Goal: Task Accomplishment & Management: Manage account settings

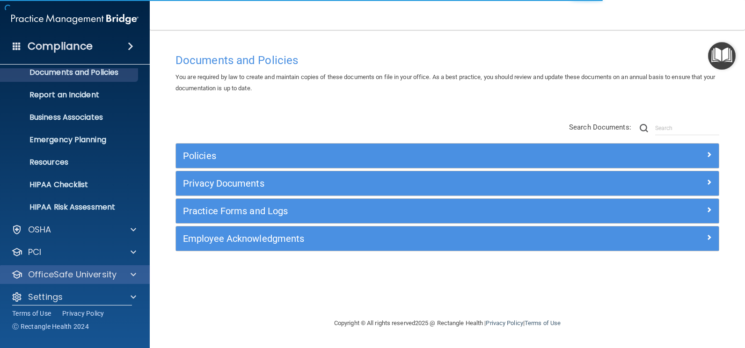
scroll to position [40, 0]
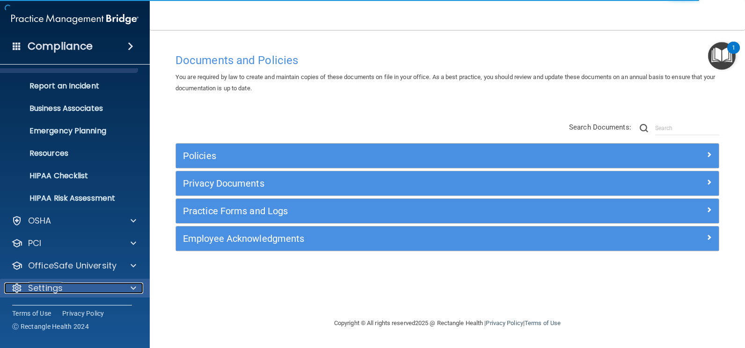
click at [75, 287] on div "Settings" at bounding box center [62, 288] width 116 height 11
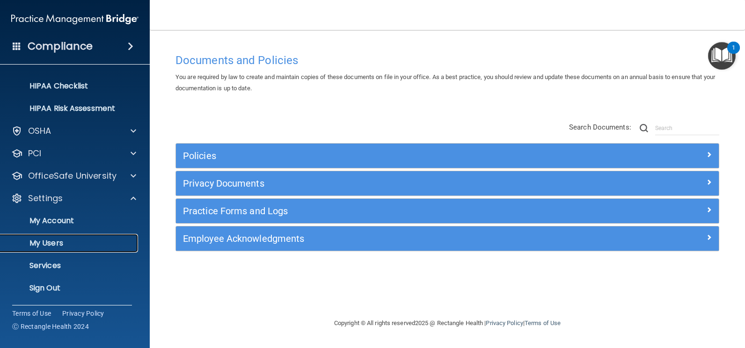
click at [57, 243] on p "My Users" at bounding box center [70, 243] width 128 height 9
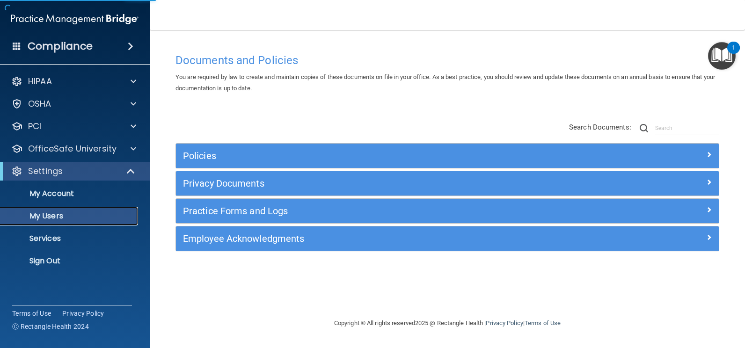
select select "20"
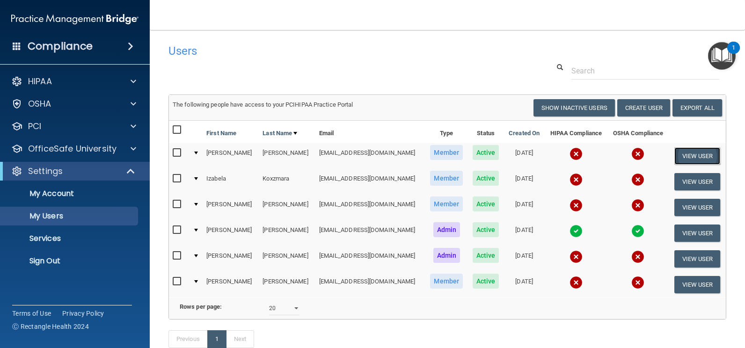
click at [691, 153] on button "View User" at bounding box center [697, 155] width 46 height 17
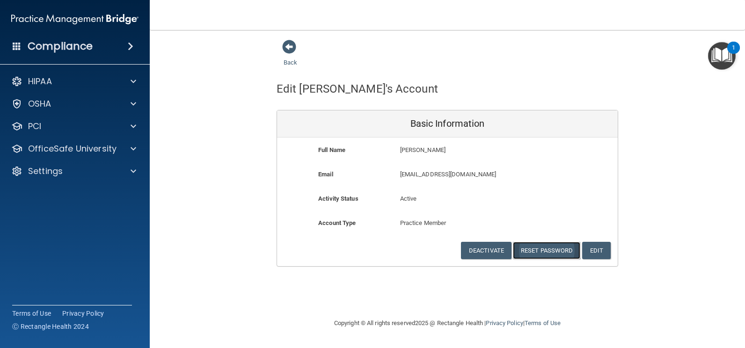
click at [549, 250] on button "Reset Password" at bounding box center [546, 250] width 67 height 17
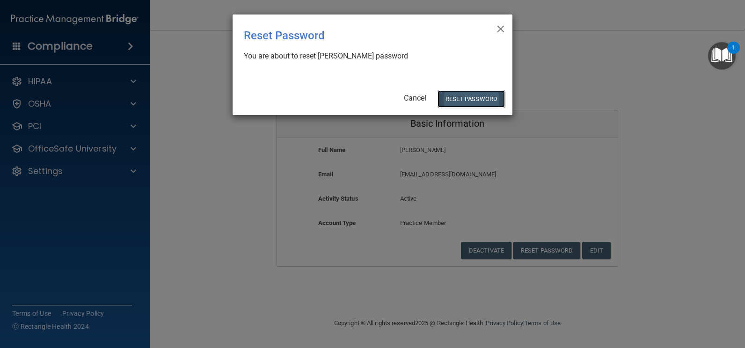
click at [480, 101] on button "Reset Password" at bounding box center [471, 98] width 67 height 17
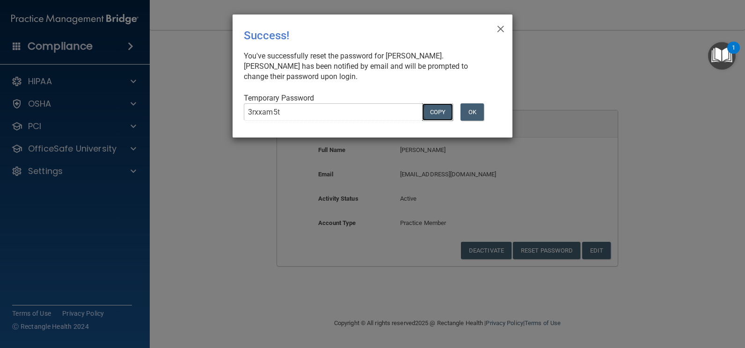
click at [443, 109] on button "COPY" at bounding box center [437, 111] width 31 height 17
click at [500, 24] on span "×" at bounding box center [500, 27] width 8 height 19
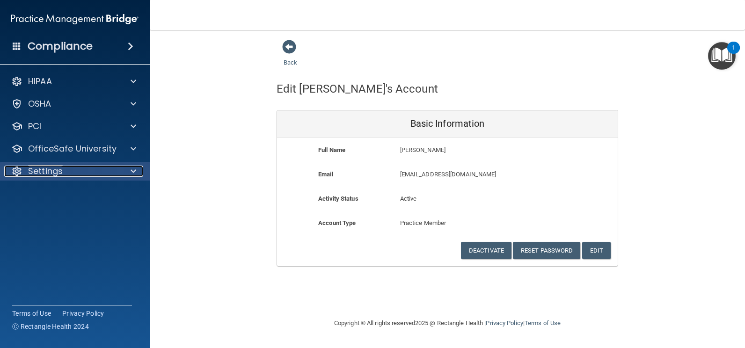
click at [55, 171] on p "Settings" at bounding box center [45, 171] width 35 height 11
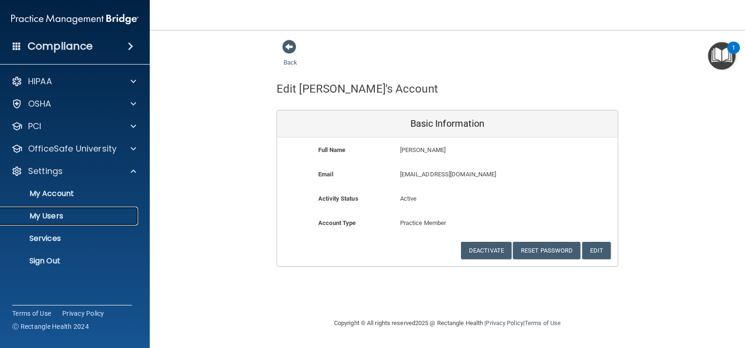
click at [56, 213] on p "My Users" at bounding box center [70, 216] width 128 height 9
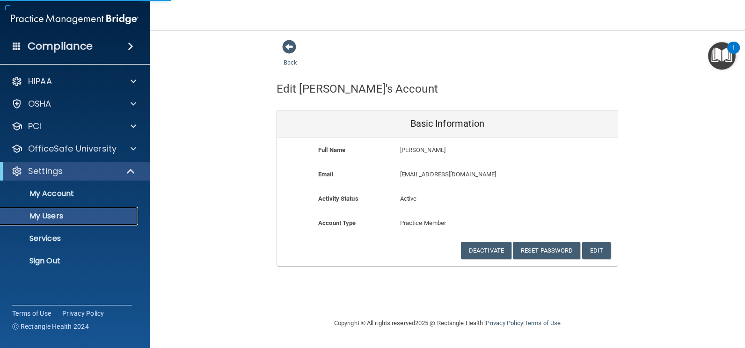
select select "20"
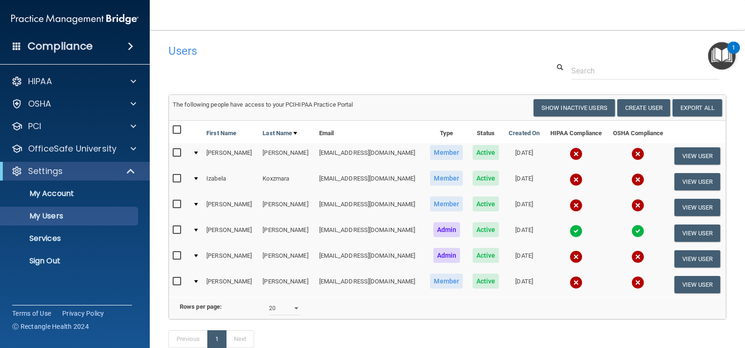
click at [569, 155] on img at bounding box center [575, 153] width 13 height 13
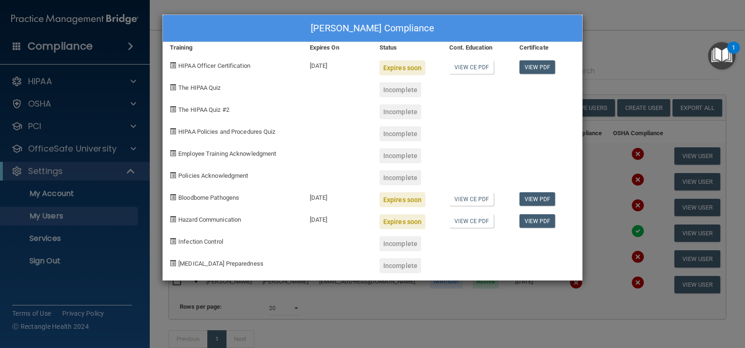
click at [637, 33] on div "[PERSON_NAME] Compliance Training Expires On Status Cont. Education Certificate…" at bounding box center [372, 174] width 745 height 348
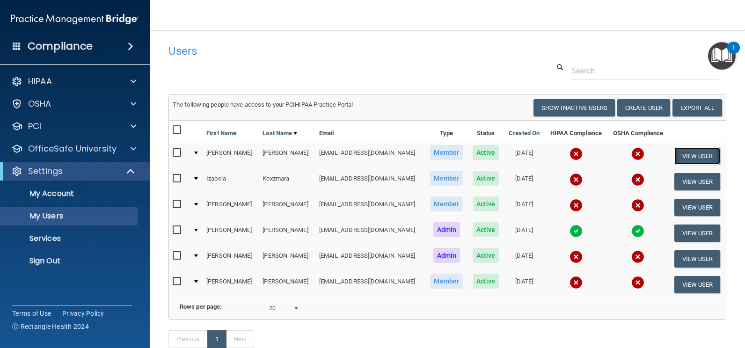
click at [678, 159] on button "View User" at bounding box center [697, 155] width 46 height 17
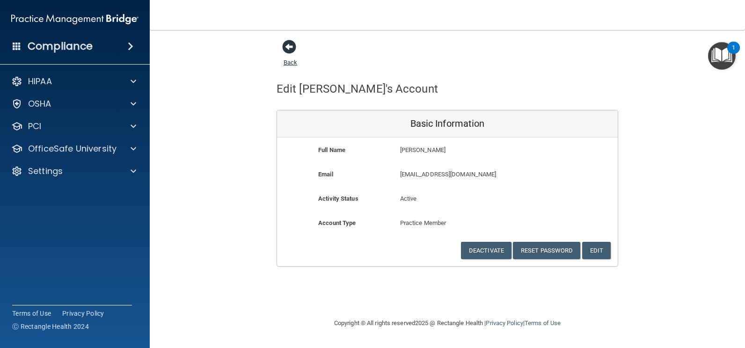
click at [293, 46] on span at bounding box center [289, 47] width 14 height 14
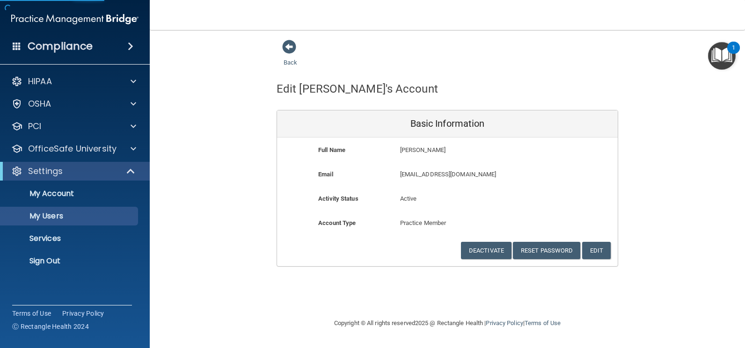
select select "20"
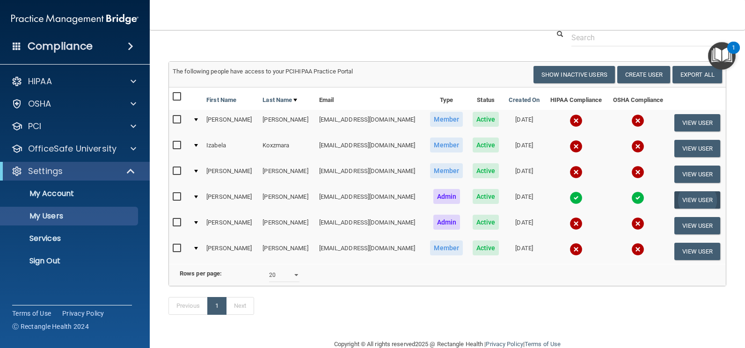
scroll to position [66, 0]
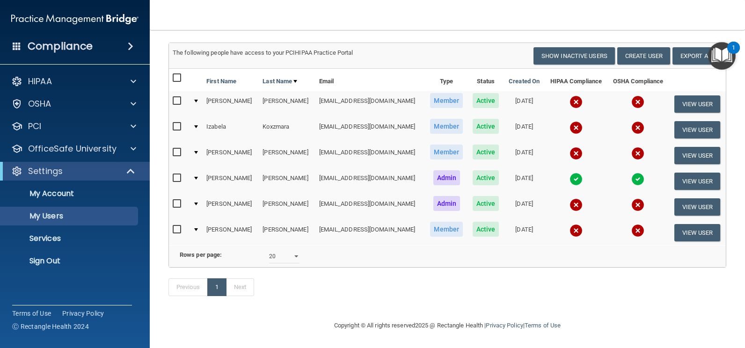
click at [176, 97] on input "checkbox" at bounding box center [178, 100] width 11 height 7
checkbox input "true"
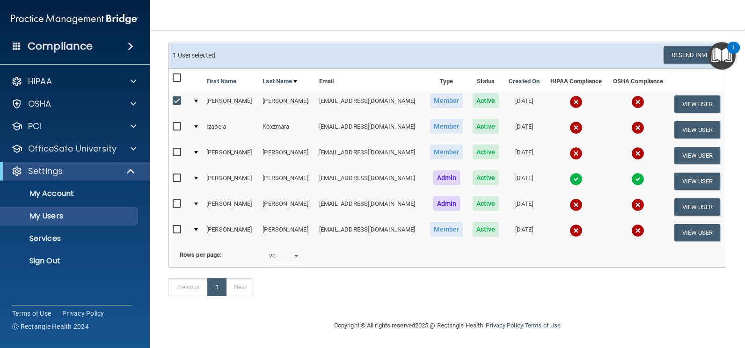
click at [175, 123] on input "checkbox" at bounding box center [178, 126] width 11 height 7
checkbox input "true"
click at [691, 121] on button "View User" at bounding box center [697, 129] width 46 height 17
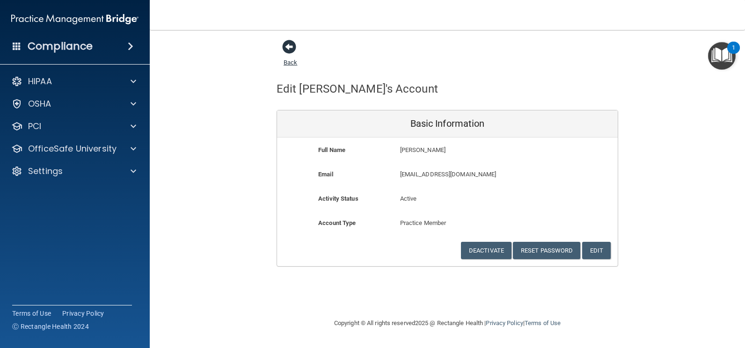
click at [284, 46] on span at bounding box center [289, 47] width 14 height 14
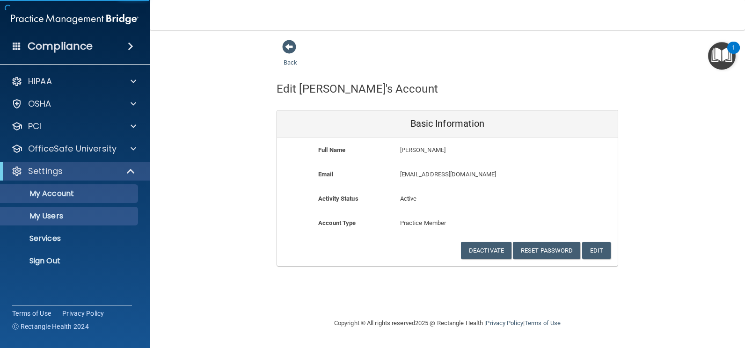
select select "20"
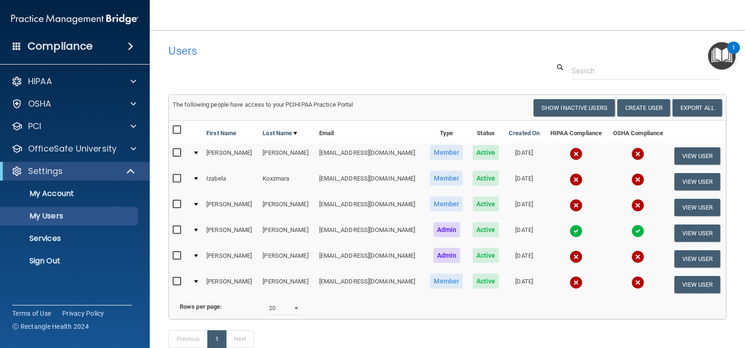
click at [631, 151] on img at bounding box center [637, 153] width 13 height 13
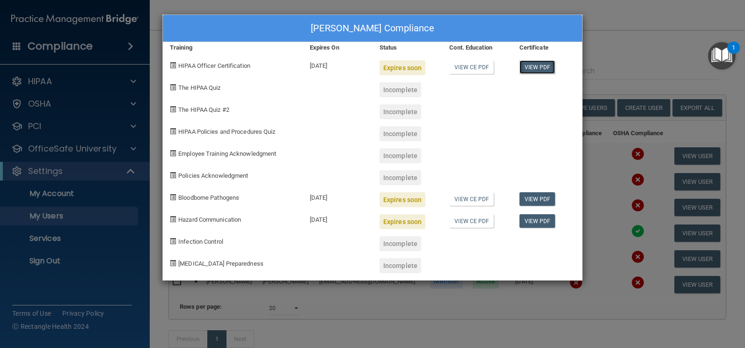
click at [536, 64] on link "View PDF" at bounding box center [537, 67] width 36 height 14
click at [628, 50] on div "[PERSON_NAME] Compliance Training Expires On Status Cont. Education Certificate…" at bounding box center [372, 174] width 745 height 348
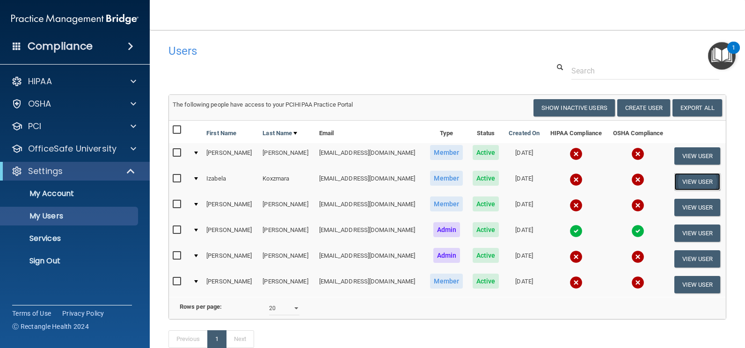
click at [676, 181] on button "View User" at bounding box center [697, 181] width 46 height 17
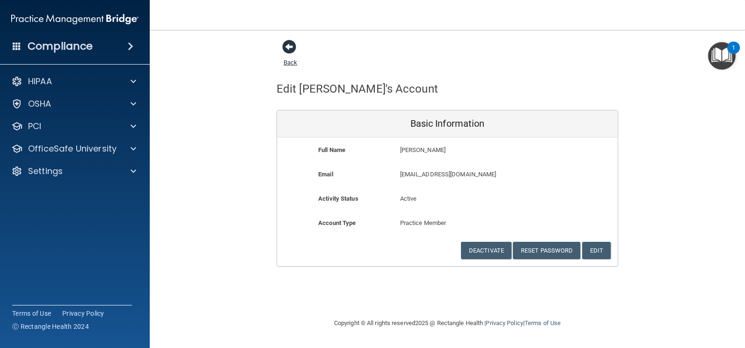
click at [293, 45] on span at bounding box center [289, 47] width 14 height 14
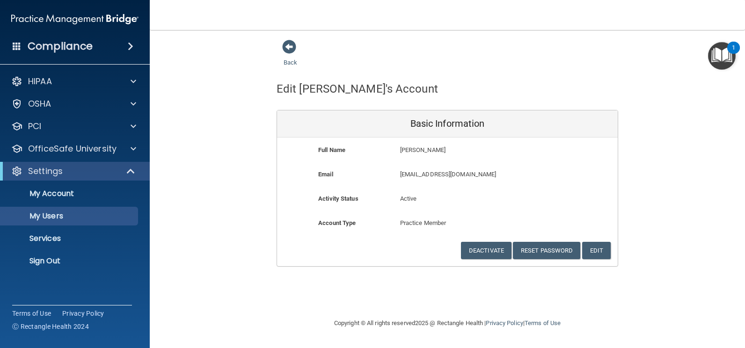
select select "20"
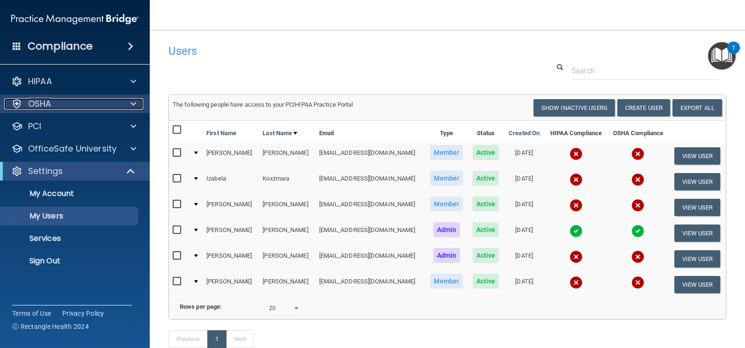
click at [56, 105] on div "OSHA" at bounding box center [62, 103] width 116 height 11
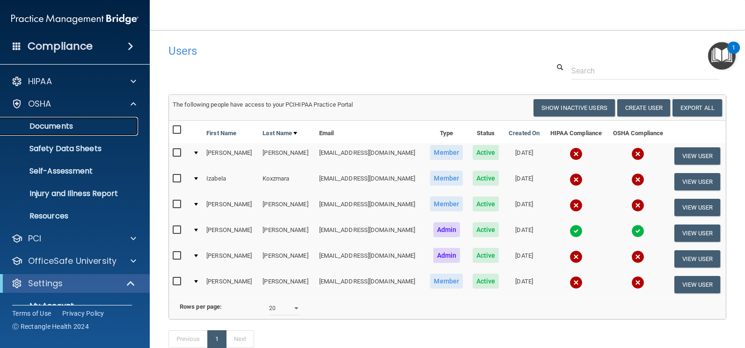
click at [57, 124] on p "Documents" at bounding box center [70, 126] width 128 height 9
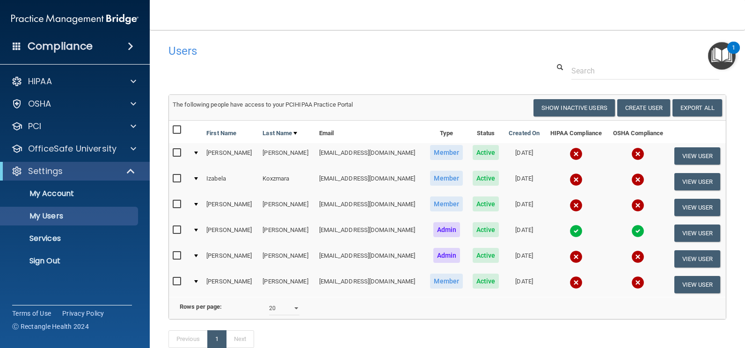
select select "20"
click at [686, 186] on button "View User" at bounding box center [697, 181] width 46 height 17
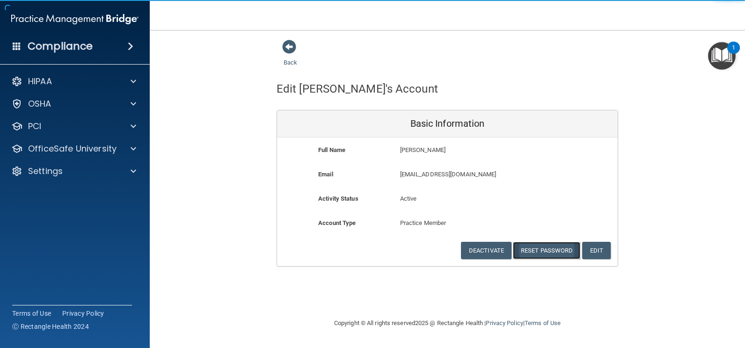
click at [546, 248] on button "Reset Password" at bounding box center [546, 250] width 67 height 17
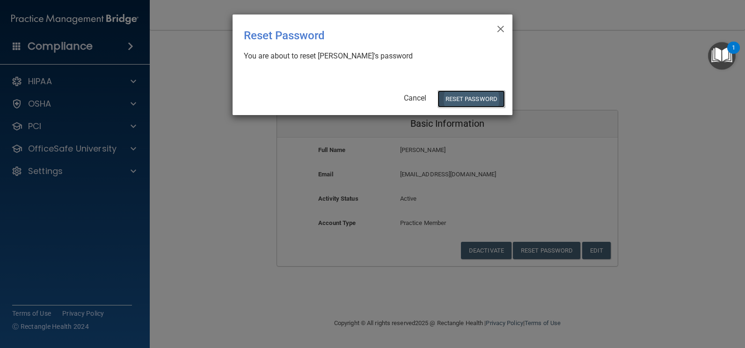
click at [457, 101] on button "Reset Password" at bounding box center [471, 98] width 67 height 17
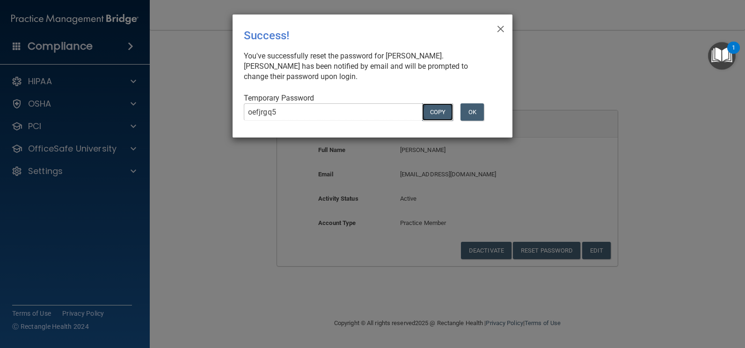
click at [440, 110] on button "COPY" at bounding box center [437, 111] width 31 height 17
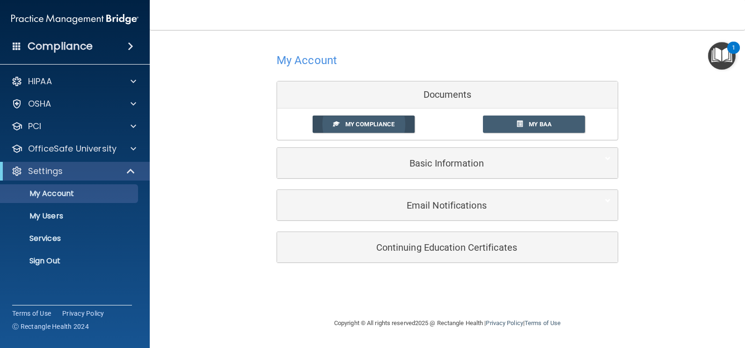
click at [346, 124] on span "My Compliance" at bounding box center [369, 124] width 49 height 7
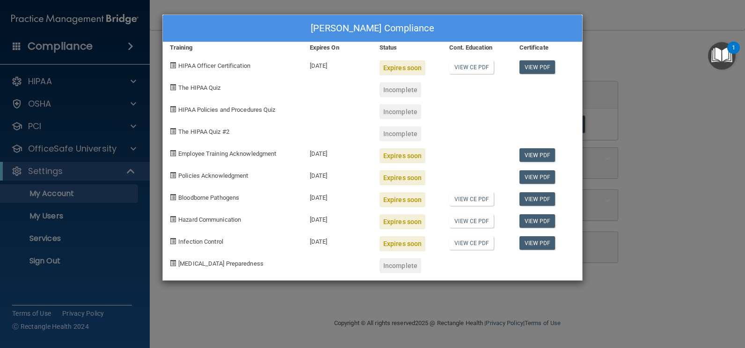
click at [623, 31] on div "Ronald Murphy's Compliance Training Expires On Status Cont. Education Certifica…" at bounding box center [372, 174] width 745 height 348
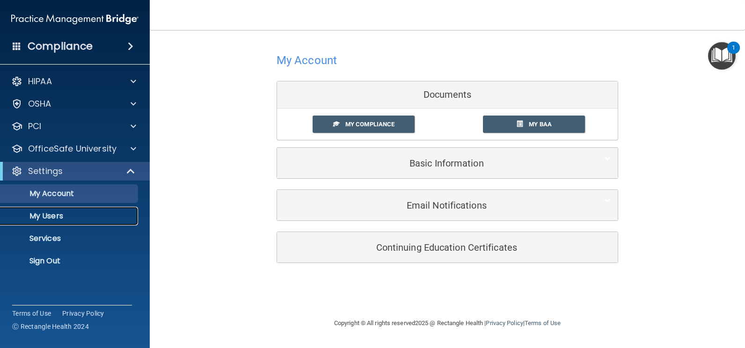
click at [64, 214] on p "My Users" at bounding box center [70, 216] width 128 height 9
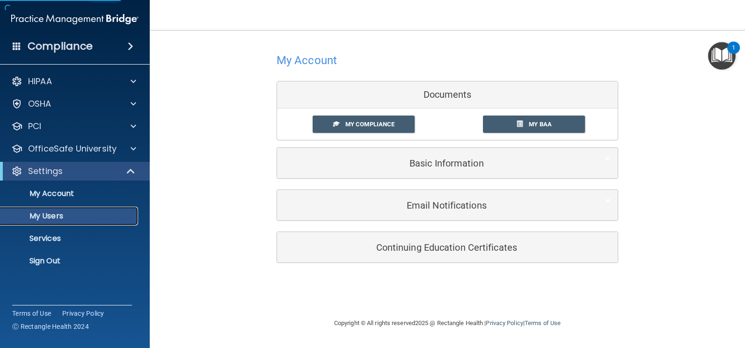
select select "20"
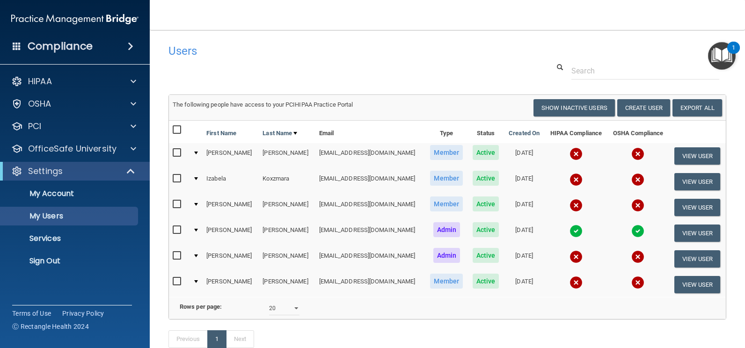
click at [569, 153] on img at bounding box center [575, 153] width 13 height 13
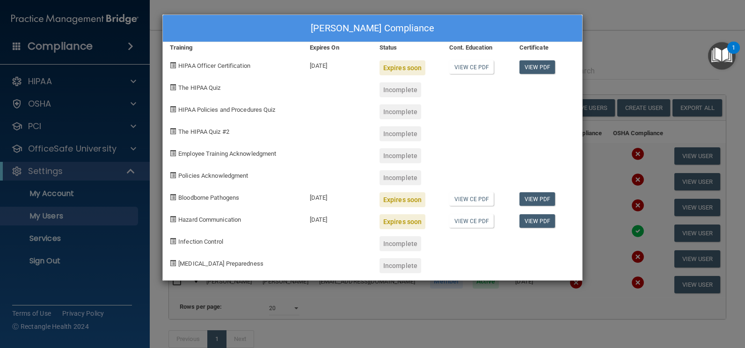
click at [400, 66] on div "Expires soon" at bounding box center [402, 67] width 46 height 15
click at [649, 34] on div "Sherri Gubash's Compliance Training Expires On Status Cont. Education Certifica…" at bounding box center [372, 174] width 745 height 348
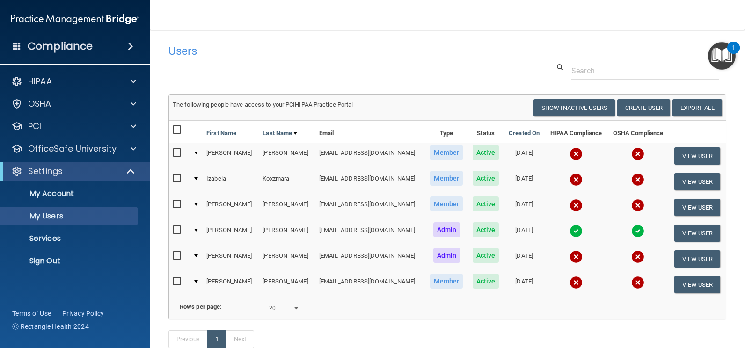
click at [76, 46] on h4 "Compliance" at bounding box center [60, 46] width 65 height 13
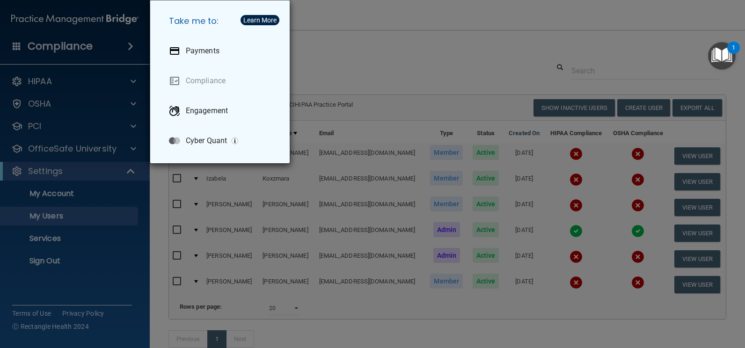
click at [42, 128] on div "Take me to: Payments Compliance Engagement Cyber Quant" at bounding box center [372, 174] width 745 height 348
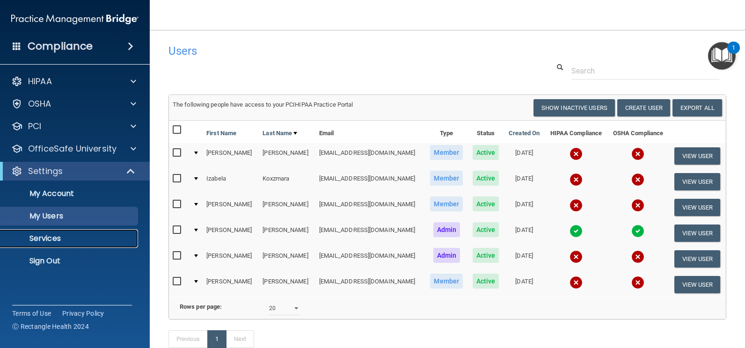
click at [41, 233] on link "Services" at bounding box center [64, 238] width 147 height 19
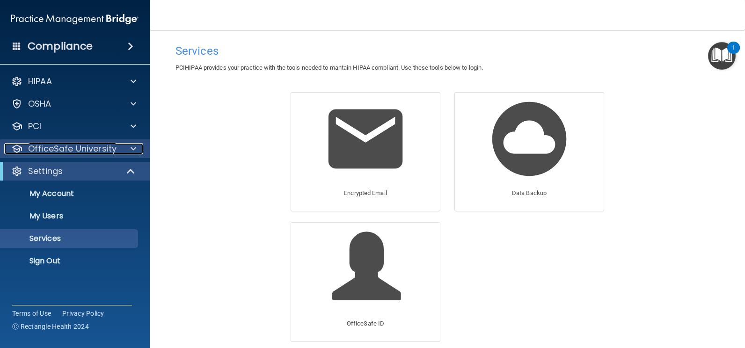
click at [63, 152] on p "OfficeSafe University" at bounding box center [72, 148] width 88 height 11
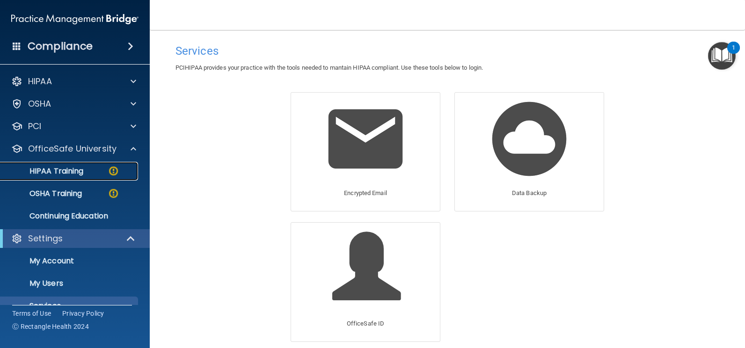
click at [63, 175] on p "HIPAA Training" at bounding box center [44, 171] width 77 height 9
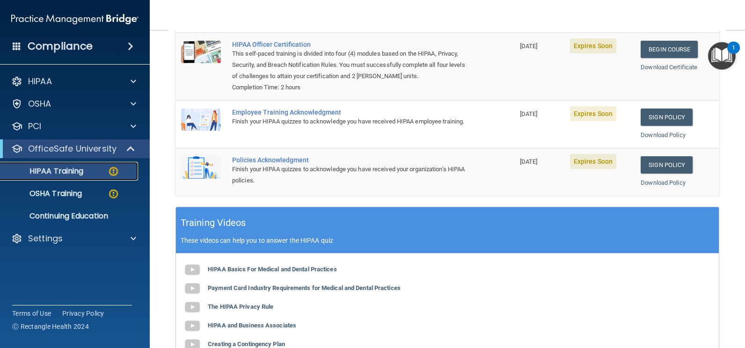
scroll to position [281, 0]
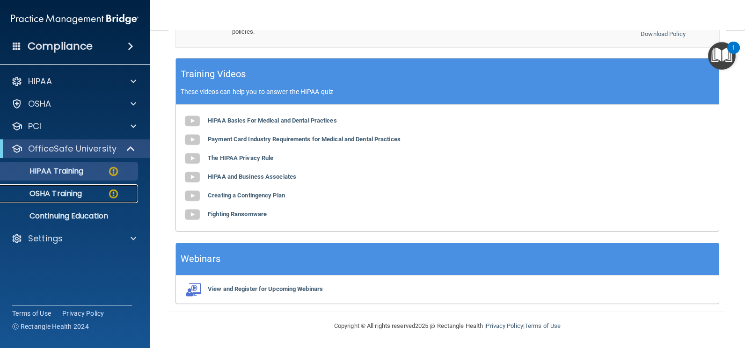
click at [70, 196] on p "OSHA Training" at bounding box center [44, 193] width 76 height 9
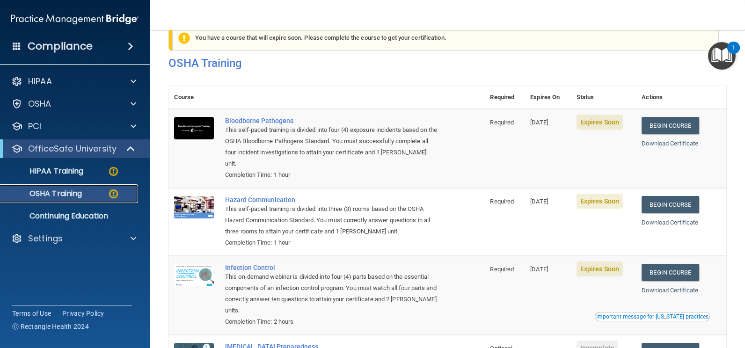
scroll to position [22, 0]
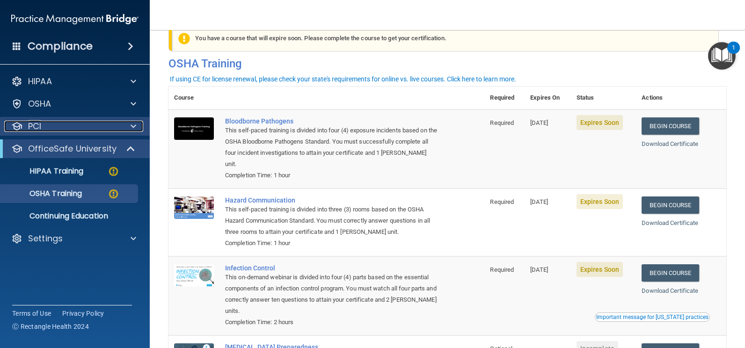
click at [36, 130] on p "PCI" at bounding box center [34, 126] width 13 height 11
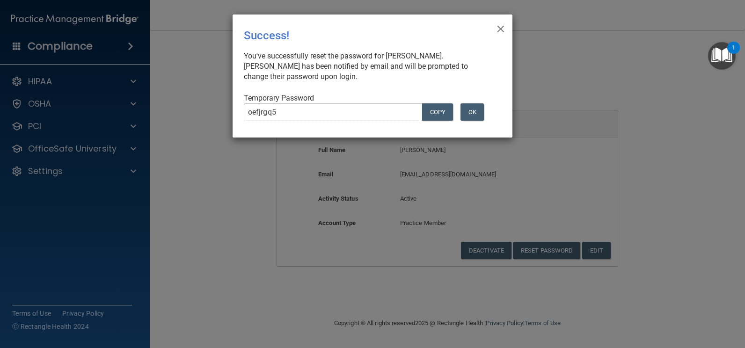
click at [505, 28] on div "× Close Success! You've successfully reset the password for Izabela Koxzmara. I…" at bounding box center [373, 76] width 280 height 123
click at [497, 27] on span "×" at bounding box center [500, 27] width 8 height 19
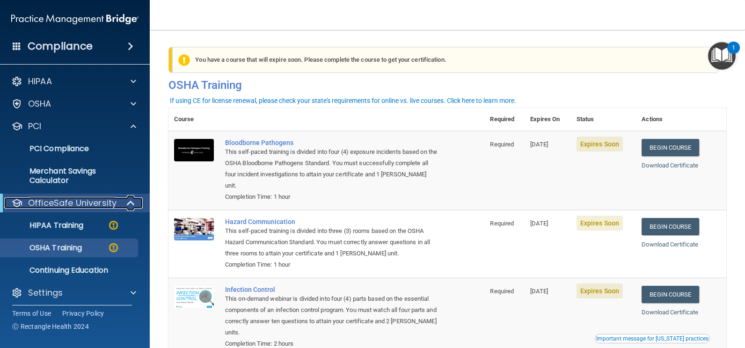
click at [73, 203] on p "OfficeSafe University" at bounding box center [72, 202] width 88 height 11
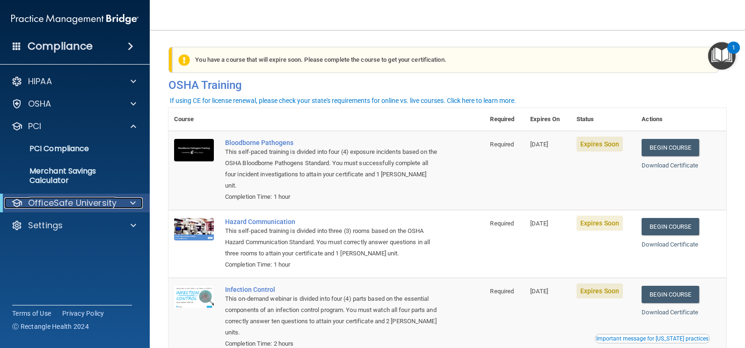
click at [73, 203] on p "OfficeSafe University" at bounding box center [72, 202] width 88 height 11
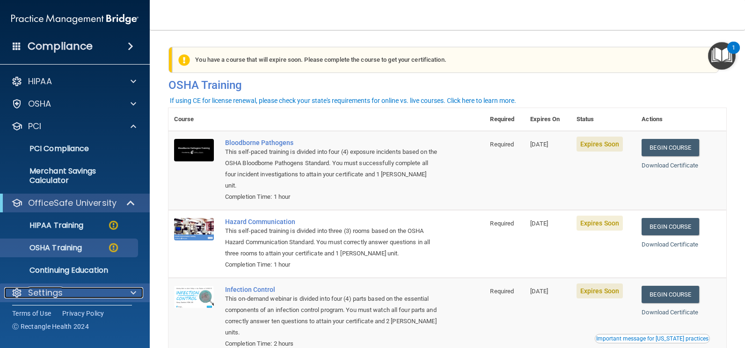
click at [65, 295] on div "Settings" at bounding box center [62, 292] width 116 height 11
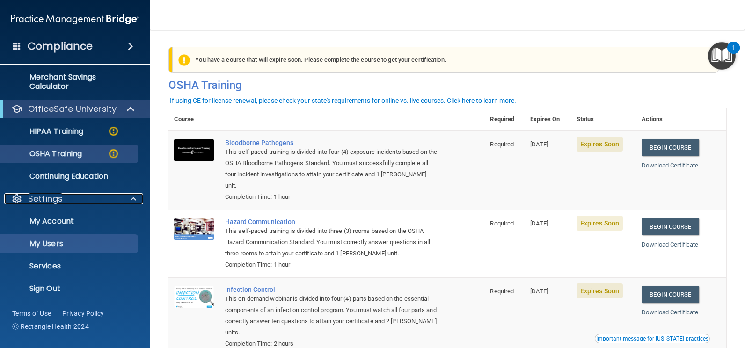
scroll to position [95, 0]
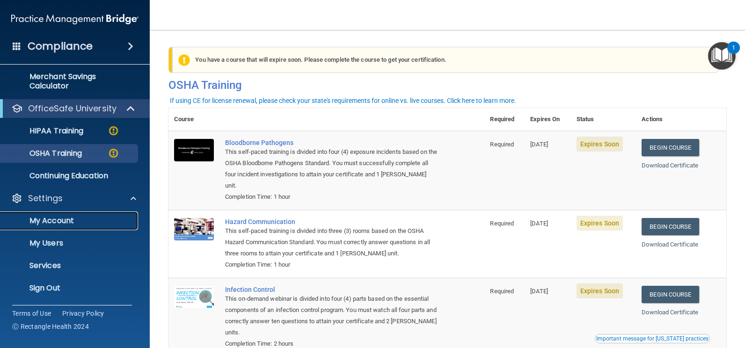
click at [57, 223] on p "My Account" at bounding box center [70, 220] width 128 height 9
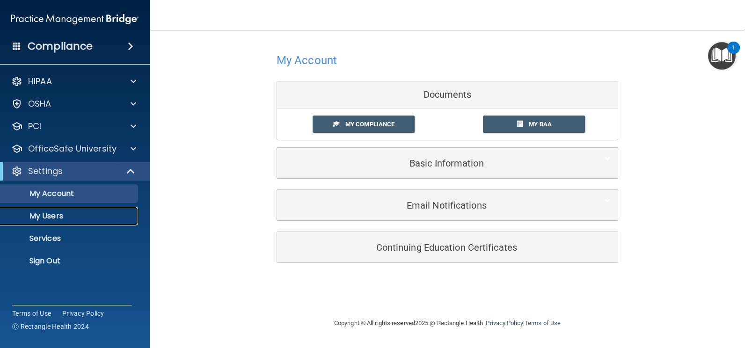
click at [59, 214] on p "My Users" at bounding box center [70, 216] width 128 height 9
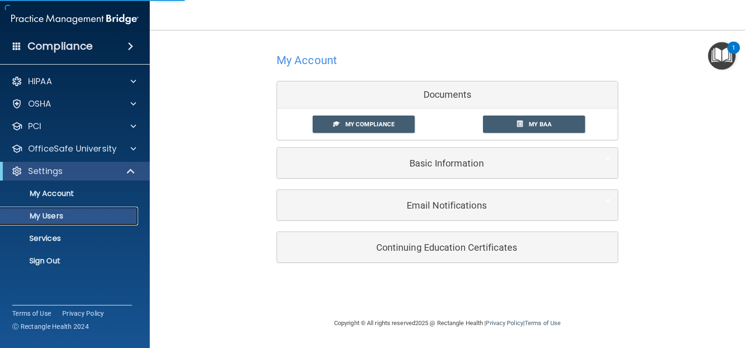
select select "20"
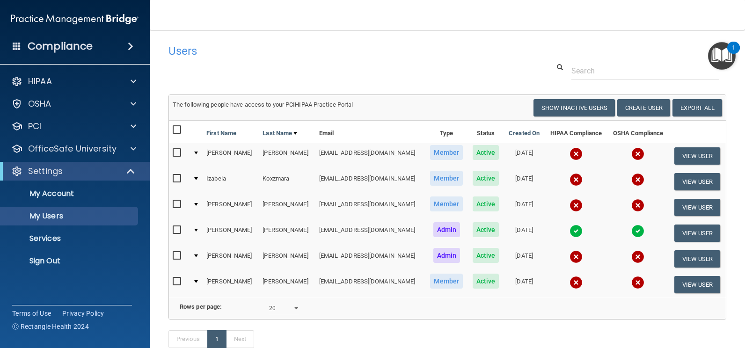
click at [569, 154] on img at bounding box center [575, 153] width 13 height 13
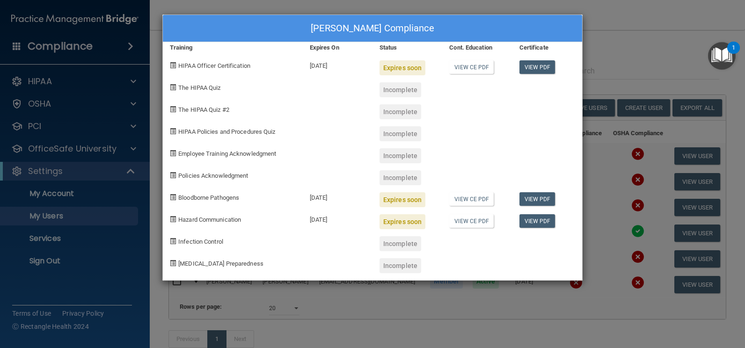
click at [624, 27] on div "[PERSON_NAME] Compliance Training Expires On Status Cont. Education Certificate…" at bounding box center [372, 174] width 745 height 348
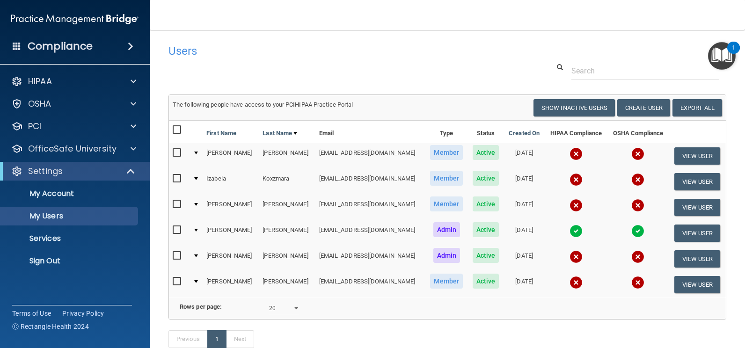
click at [569, 255] on img at bounding box center [575, 256] width 13 height 13
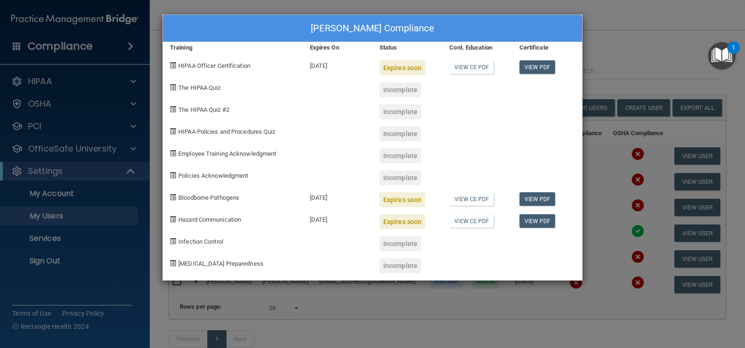
click at [618, 31] on div "[PERSON_NAME] Compliance Training Expires On Status Cont. Education Certificate…" at bounding box center [372, 174] width 745 height 348
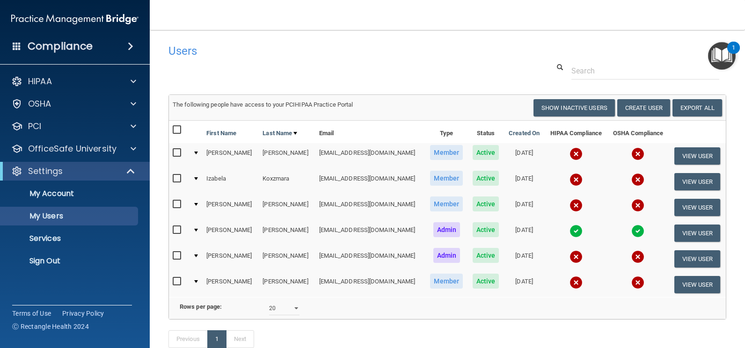
click at [62, 46] on h4 "Compliance" at bounding box center [60, 46] width 65 height 13
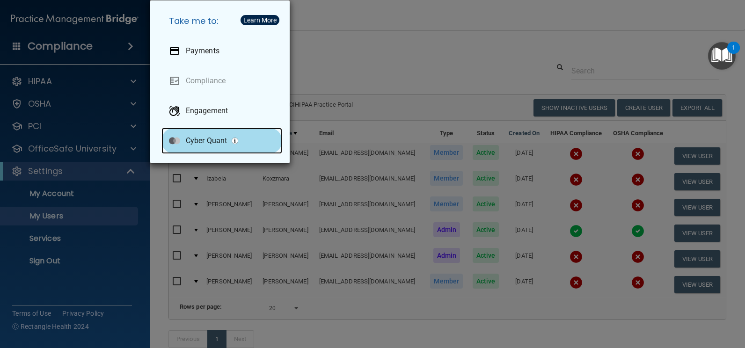
click at [217, 137] on p "Cyber Quant" at bounding box center [206, 140] width 41 height 9
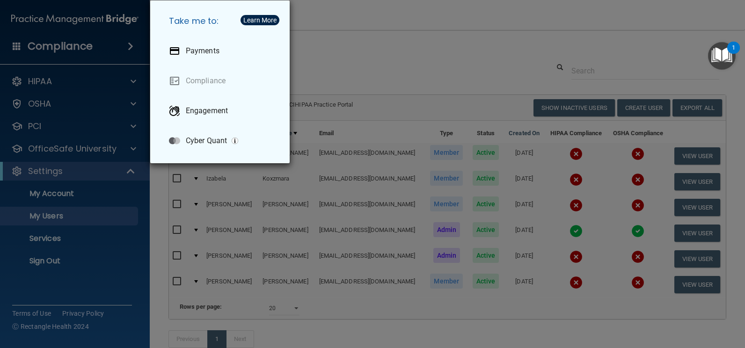
click at [60, 80] on div "Take me to: Payments Compliance Engagement Cyber Quant" at bounding box center [372, 174] width 745 height 348
